Goal: Task Accomplishment & Management: Manage account settings

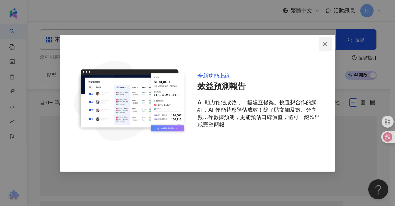
click at [327, 44] on icon "close" at bounding box center [325, 43] width 5 height 5
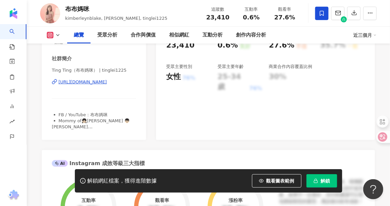
scroll to position [134, 0]
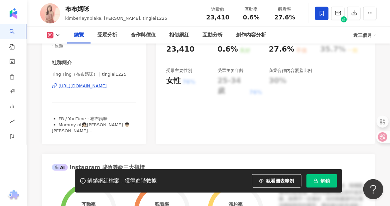
click at [105, 86] on div "https://www.instagram.com/tinglei1225/" at bounding box center [83, 86] width 48 height 6
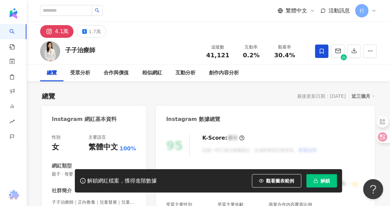
scroll to position [134, 0]
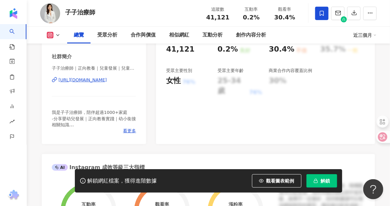
click at [107, 83] on div "https://www.instagram.com/otchiu0/" at bounding box center [83, 80] width 48 height 6
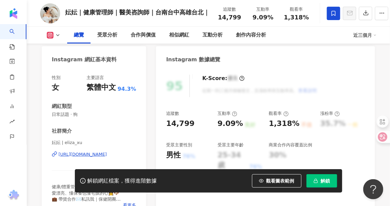
scroll to position [134, 0]
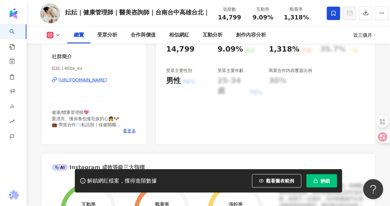
click at [107, 81] on div "[URL][DOMAIN_NAME]" at bounding box center [83, 80] width 48 height 6
click at [131, 132] on span "看更多" at bounding box center [129, 131] width 13 height 6
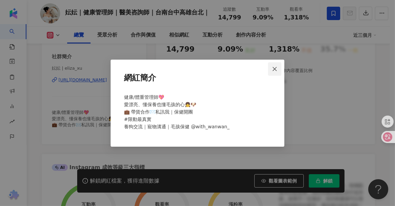
click at [275, 70] on icon "close" at bounding box center [274, 68] width 5 height 5
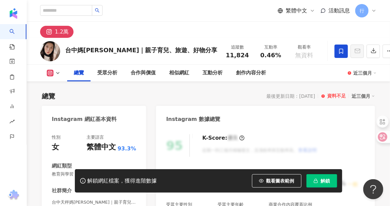
scroll to position [100, 0]
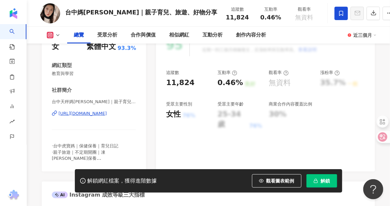
click at [82, 113] on div "https://www.instagram.com/yu_zi_w/" at bounding box center [83, 113] width 48 height 6
click at [103, 114] on div "https://www.instagram.com/yu_zi_w/" at bounding box center [83, 113] width 48 height 6
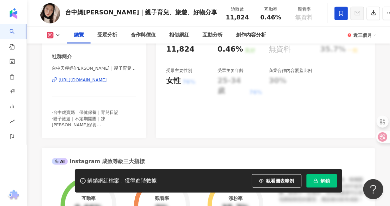
scroll to position [0, 0]
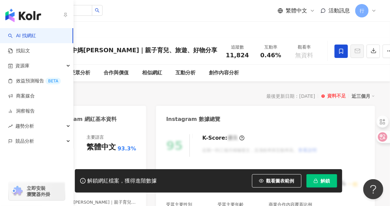
click at [14, 33] on link "AI 找網紅" at bounding box center [22, 35] width 28 height 7
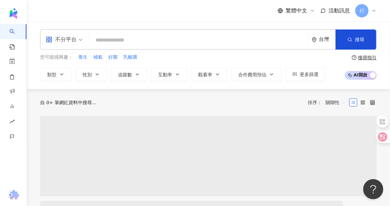
click at [189, 39] on input "search" at bounding box center [199, 40] width 214 height 13
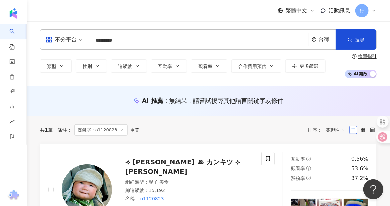
type input "********"
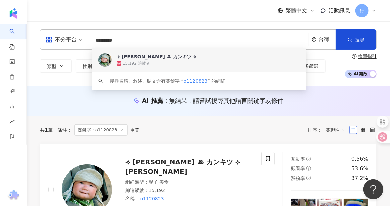
click at [139, 61] on div "15,192 追蹤者" at bounding box center [136, 64] width 27 height 6
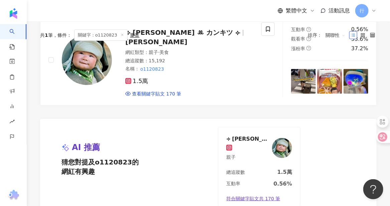
scroll to position [67, 0]
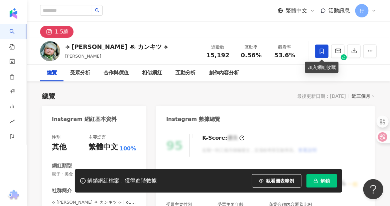
click at [324, 51] on icon at bounding box center [322, 51] width 6 height 6
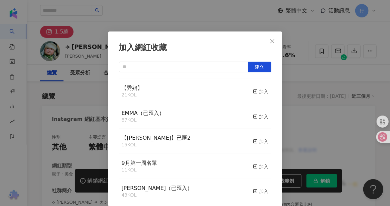
scroll to position [33, 0]
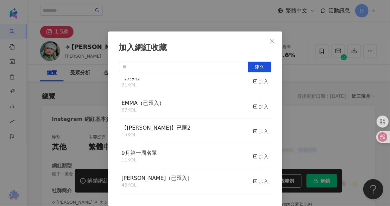
click at [165, 85] on div "【秀娟】 21 KOL 加入" at bounding box center [195, 81] width 152 height 25
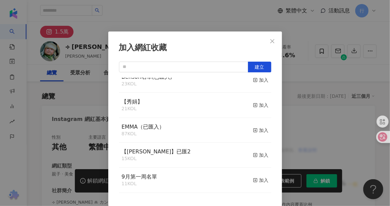
scroll to position [0, 0]
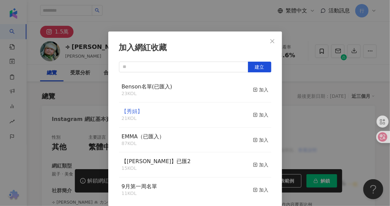
click at [125, 113] on span "【秀娟】" at bounding box center [132, 111] width 21 height 6
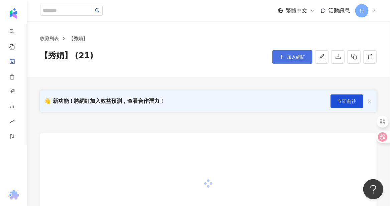
click at [291, 55] on span "加入網紅" at bounding box center [296, 56] width 19 height 5
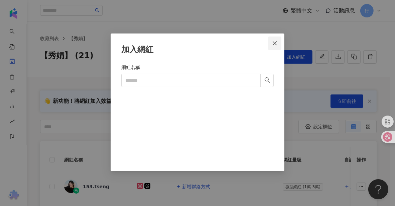
click at [277, 40] on button "Close" at bounding box center [274, 42] width 13 height 13
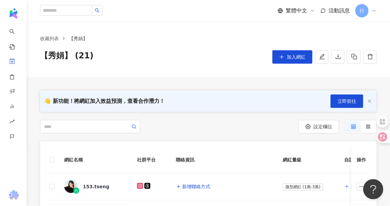
click at [286, 58] on button "加入網紅" at bounding box center [292, 56] width 40 height 13
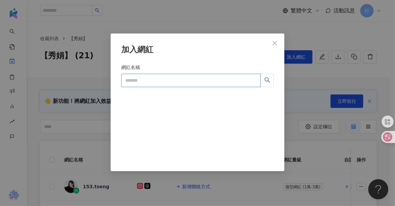
click at [142, 80] on input "網紅名稱" at bounding box center [190, 80] width 139 height 13
paste input "**********"
type input "**********"
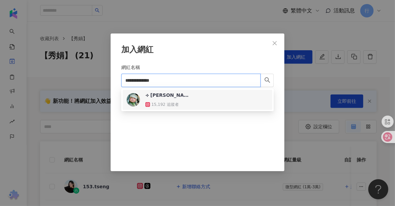
click at [170, 100] on div "⟢ 小橘子 ꔛ カンキツ ⟣ 15,192 追蹤者" at bounding box center [166, 100] width 43 height 16
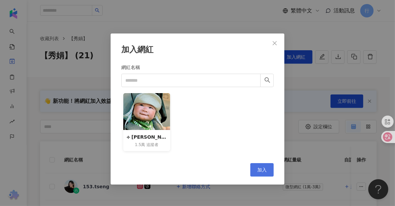
click at [258, 169] on span "加入" at bounding box center [261, 169] width 9 height 5
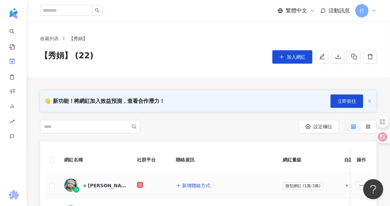
click at [106, 187] on div "⟢ 小橘子 ꔛ カンキツ ⟣" at bounding box center [104, 185] width 43 height 7
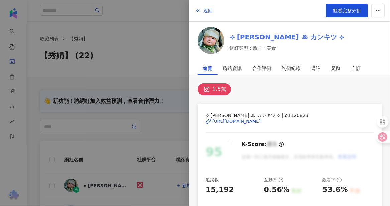
click at [250, 35] on link "⟢ 小橘子 ꔛ カンキツ ⟣" at bounding box center [287, 36] width 115 height 9
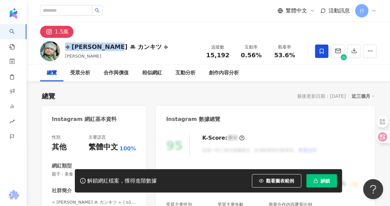
drag, startPoint x: 66, startPoint y: 47, endPoint x: 134, endPoint y: 51, distance: 68.3
click at [134, 51] on div "⟢ 小橘子 ꔛ カンキツ ⟣ 小橘子 追蹤數 15,192 互動率 0.56% 觀看率 53.6%" at bounding box center [208, 51] width 363 height 26
copy div "⟢ 小橘子 ꔛ カンキツ ⟣"
click at [99, 47] on div "⟢ 小橘子 ꔛ カンキツ ⟣" at bounding box center [116, 46] width 103 height 8
drag, startPoint x: 102, startPoint y: 46, endPoint x: 125, endPoint y: 43, distance: 23.2
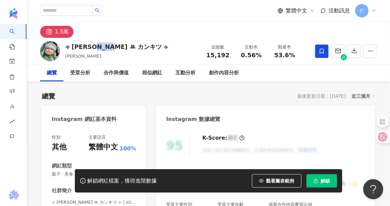
click at [125, 43] on div "⟢ [PERSON_NAME] ꔛ カンキツ ⟣" at bounding box center [116, 46] width 103 height 8
copy div "カンキツ"
drag, startPoint x: 64, startPoint y: 45, endPoint x: 134, endPoint y: 45, distance: 69.9
click at [134, 45] on div "⟢ [PERSON_NAME] ꔛ カンキツ ⟣ 小橘子 追蹤數 15,192 互動率 0.56% 觀看率 53.6%" at bounding box center [208, 51] width 363 height 26
copy div "⟢ [PERSON_NAME] ꔛ カンキツ ⟣"
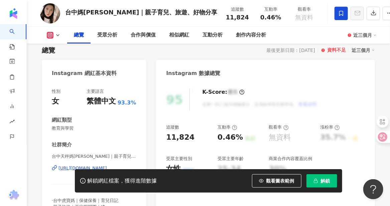
scroll to position [67, 0]
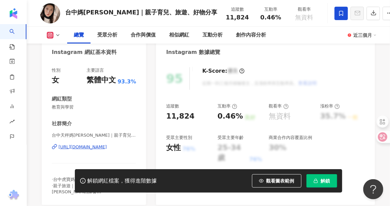
click at [107, 147] on div "[URL][DOMAIN_NAME]" at bounding box center [83, 147] width 48 height 6
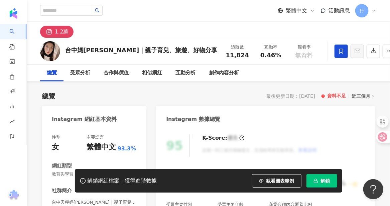
scroll to position [100, 0]
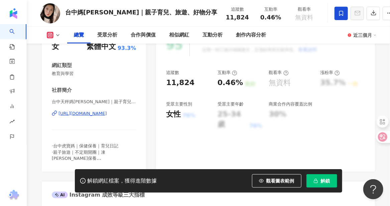
click at [81, 112] on div "[URL][DOMAIN_NAME]" at bounding box center [83, 113] width 48 height 6
click at [90, 113] on div "[URL][DOMAIN_NAME]" at bounding box center [83, 113] width 48 height 6
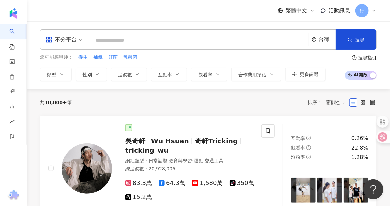
click at [122, 42] on input "search" at bounding box center [199, 40] width 214 height 13
paste input "*****"
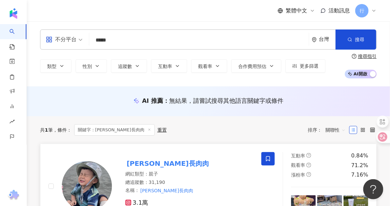
type input "*****"
click at [268, 159] on icon at bounding box center [268, 158] width 6 height 6
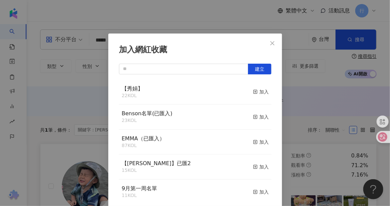
scroll to position [2, 0]
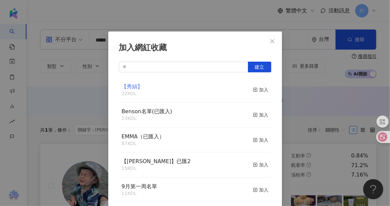
click at [127, 87] on span "【秀娟】" at bounding box center [132, 86] width 21 height 6
click at [271, 42] on icon "close" at bounding box center [272, 41] width 4 height 4
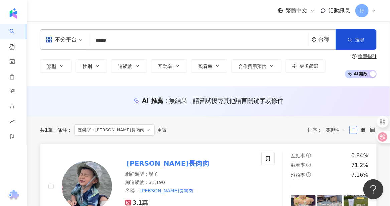
scroll to position [0, 0]
click at [141, 164] on mark "[PERSON_NAME]長肉肉" at bounding box center [167, 163] width 85 height 11
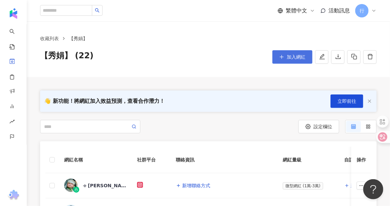
click at [278, 58] on button "加入網紅" at bounding box center [292, 56] width 40 height 13
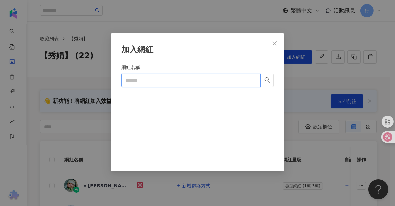
click at [176, 81] on input "網紅名稱" at bounding box center [190, 80] width 139 height 13
paste input "*****"
type input "*****"
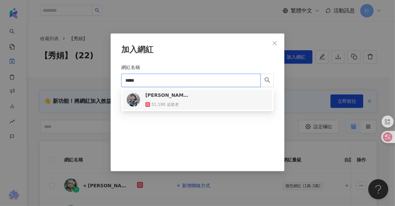
click at [162, 98] on div "彥彥長肉肉 31,190 追蹤者" at bounding box center [166, 100] width 43 height 16
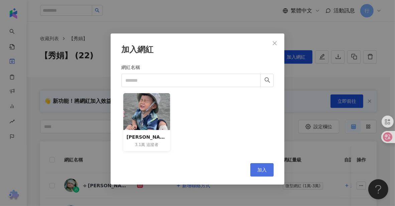
click at [259, 167] on span "加入" at bounding box center [261, 169] width 9 height 5
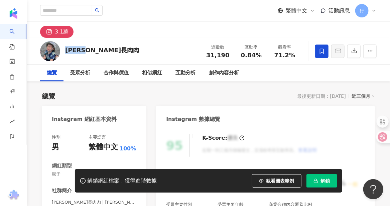
drag, startPoint x: 65, startPoint y: 50, endPoint x: 97, endPoint y: 49, distance: 31.4
click at [97, 49] on div "[PERSON_NAME]長肉肉 追蹤數 31,190 互動率 0.84% 觀看率 71.2%" at bounding box center [208, 51] width 363 height 26
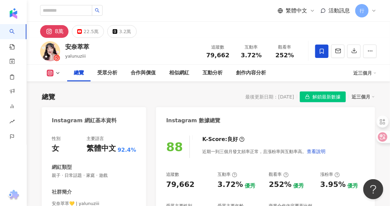
scroll to position [67, 0]
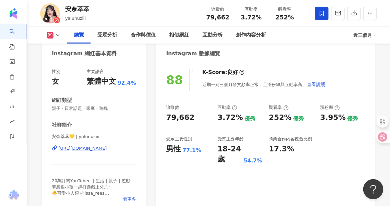
click at [128, 199] on span "看更多" at bounding box center [129, 199] width 13 height 6
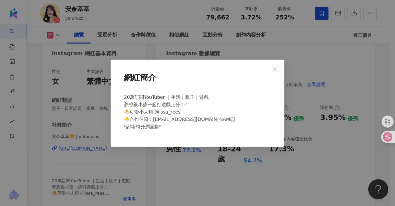
drag, startPoint x: 277, startPoint y: 68, endPoint x: 230, endPoint y: 143, distance: 88.2
click at [256, 129] on div "網紅簡介 20萬訂閱YouTuber ｜生活｜親子｜遊戲 夢想跟小孩一起打遊戲上分.ᐟ‪‪‬.ᐟ‪‪‬ 🐣可愛小人類 @issa_rees 🐣合作信箱：cui…" at bounding box center [198, 103] width 174 height 87
click at [183, 189] on div "網紅簡介 20萬訂閱YouTuber ｜生活｜親子｜遊戲 夢想跟小孩一起打遊戲上分.ᐟ‪‪‬.ᐟ‪‪‬ 🐣可愛小人類 @issa_rees 🐣合作信箱：cui…" at bounding box center [197, 103] width 395 height 206
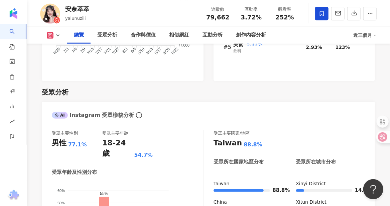
scroll to position [535, 0]
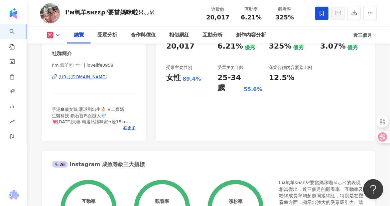
scroll to position [100, 0]
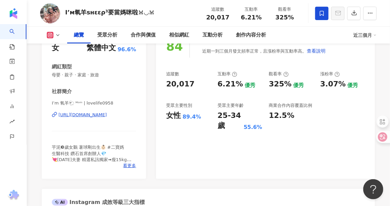
click at [107, 115] on div "[URL][DOMAIN_NAME]" at bounding box center [83, 115] width 48 height 6
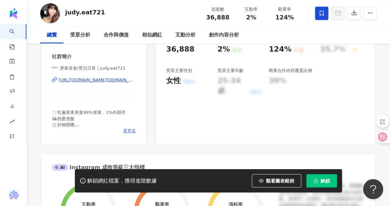
click at [130, 130] on span "看更多" at bounding box center [129, 131] width 13 height 6
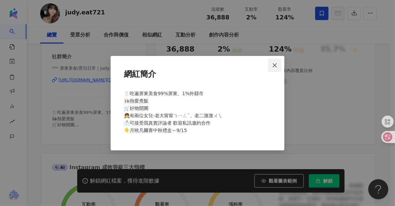
click at [275, 63] on icon "close" at bounding box center [274, 65] width 5 height 5
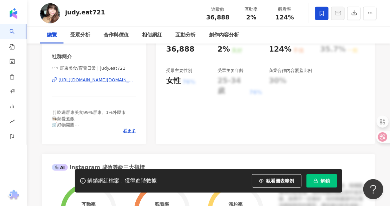
click at [70, 81] on div "https://www.instagram.com/judy.eat721/" at bounding box center [98, 80] width 78 height 6
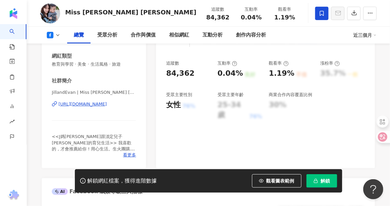
scroll to position [134, 0]
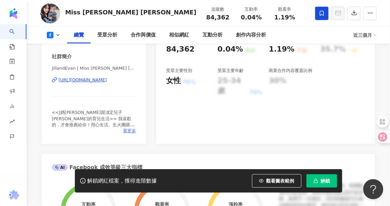
click at [131, 131] on span "看更多" at bounding box center [129, 131] width 13 height 6
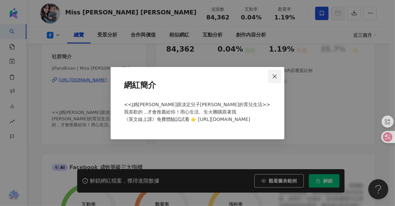
click at [274, 78] on icon "close" at bounding box center [274, 76] width 5 height 5
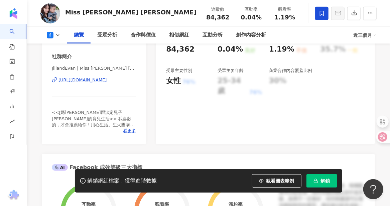
click at [97, 79] on div "https://www.facebook.com/327655860620661" at bounding box center [83, 80] width 48 height 6
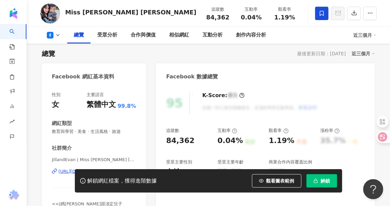
scroll to position [0, 0]
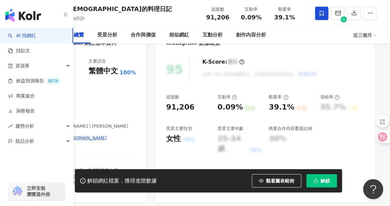
scroll to position [100, 0]
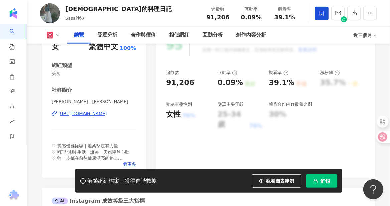
click at [107, 114] on div "[URL][DOMAIN_NAME]" at bounding box center [83, 113] width 48 height 6
